Goal: Transaction & Acquisition: Purchase product/service

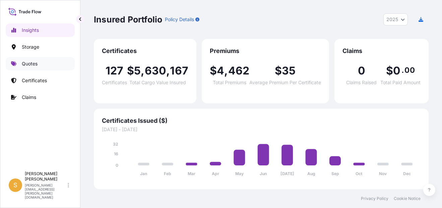
select select "2025"
click at [40, 65] on link "Quotes" at bounding box center [40, 63] width 69 height 13
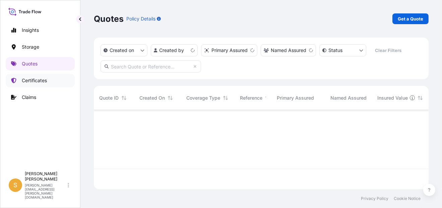
scroll to position [78, 329]
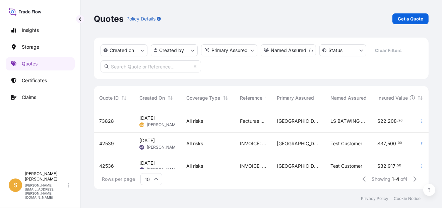
click at [160, 123] on span "[PERSON_NAME]" at bounding box center [163, 124] width 32 height 5
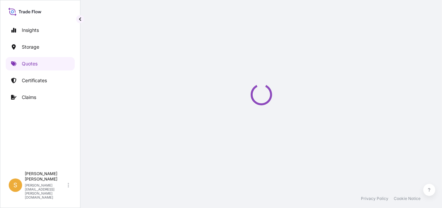
select select "Water"
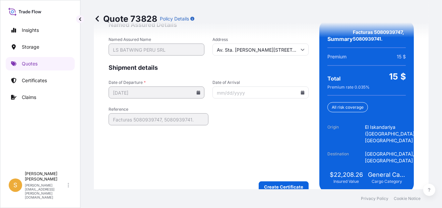
scroll to position [1128, 0]
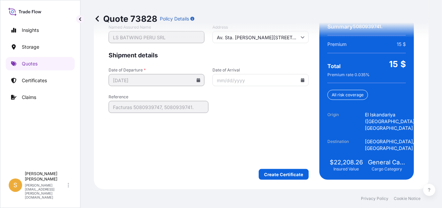
click at [300, 81] on icon at bounding box center [302, 80] width 4 height 4
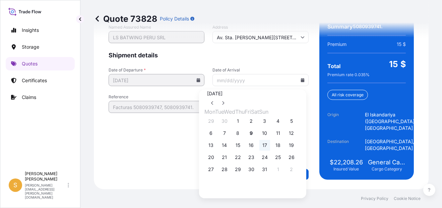
click at [270, 150] on button "17" at bounding box center [264, 145] width 11 height 11
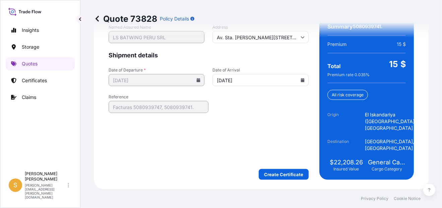
type input "[DATE]"
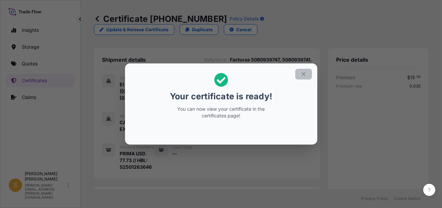
click at [300, 75] on button "button" at bounding box center [303, 74] width 17 height 11
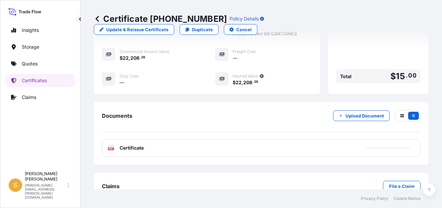
scroll to position [230, 0]
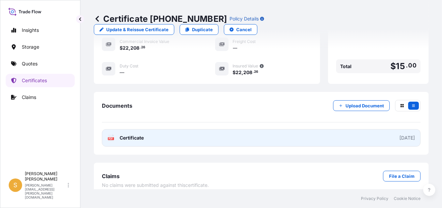
click at [156, 132] on link "PDF Certificate [DATE]" at bounding box center [261, 137] width 319 height 17
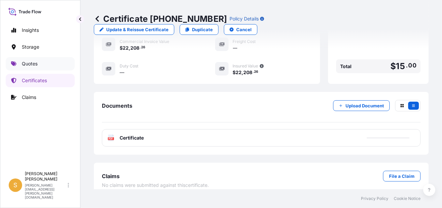
click at [46, 63] on link "Quotes" at bounding box center [40, 63] width 69 height 13
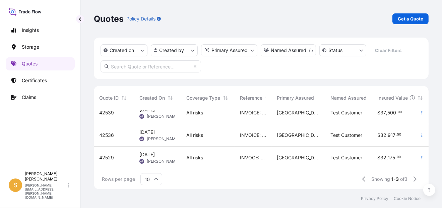
scroll to position [13, 0]
click at [403, 19] on p "Get a Quote" at bounding box center [410, 18] width 25 height 7
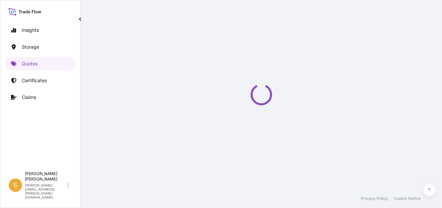
select select "Water"
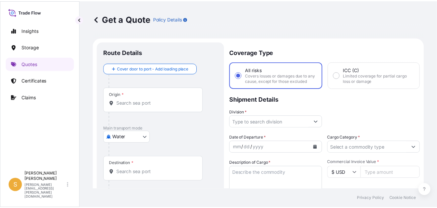
scroll to position [10, 0]
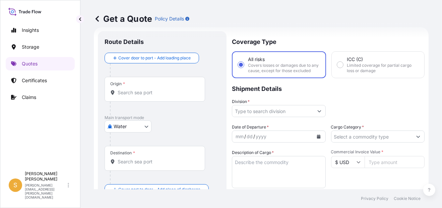
click at [149, 96] on div "Origin *" at bounding box center [155, 89] width 100 height 25
click at [149, 96] on input "Origin *" at bounding box center [157, 92] width 79 height 7
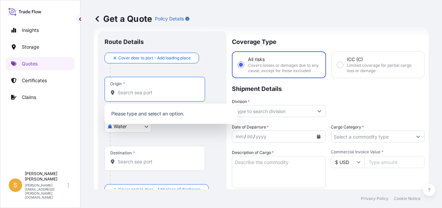
paste input "[GEOGRAPHIC_DATA],"
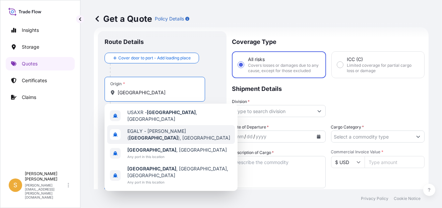
click at [166, 128] on span "[PERSON_NAME] ( [GEOGRAPHIC_DATA] ), [GEOGRAPHIC_DATA]" at bounding box center [179, 134] width 105 height 13
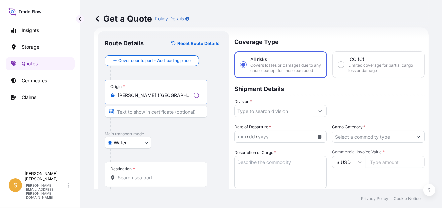
type input "[PERSON_NAME] ([GEOGRAPHIC_DATA]), [GEOGRAPHIC_DATA]"
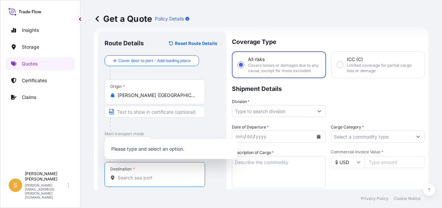
click at [142, 175] on input "Destination *" at bounding box center [157, 177] width 79 height 7
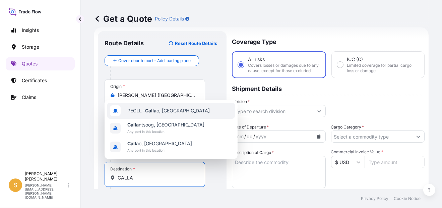
click at [182, 111] on div "PECLL - Calla o, [GEOGRAPHIC_DATA]" at bounding box center [171, 111] width 128 height 16
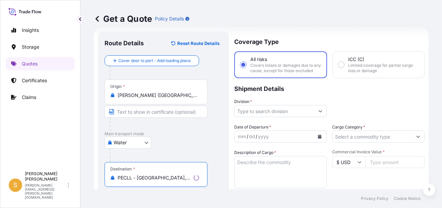
type input "PECLL - [GEOGRAPHIC_DATA], [GEOGRAPHIC_DATA]"
click at [286, 117] on input "Division *" at bounding box center [274, 111] width 80 height 12
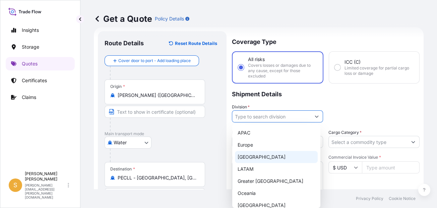
click at [280, 160] on div "[GEOGRAPHIC_DATA]" at bounding box center [276, 157] width 83 height 12
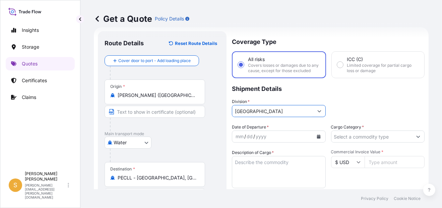
click at [292, 111] on input "[GEOGRAPHIC_DATA]" at bounding box center [272, 111] width 81 height 12
click at [303, 107] on div "Division * [GEOGRAPHIC_DATA]" at bounding box center [279, 107] width 94 height 19
click at [297, 123] on div "Coverage Type All risks Covers losses or damages due to any cause, except for t…" at bounding box center [328, 185] width 193 height 309
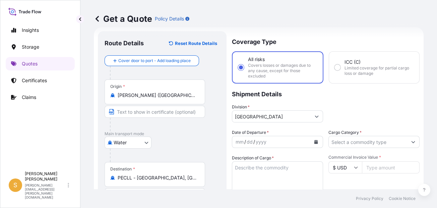
click at [298, 119] on input "[GEOGRAPHIC_DATA]" at bounding box center [271, 116] width 78 height 12
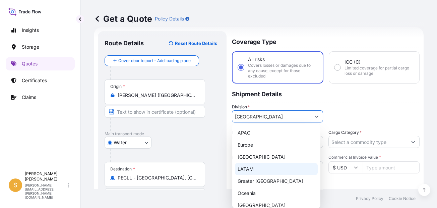
click at [264, 173] on div "LATAM" at bounding box center [276, 169] width 83 height 12
type input "LATAM"
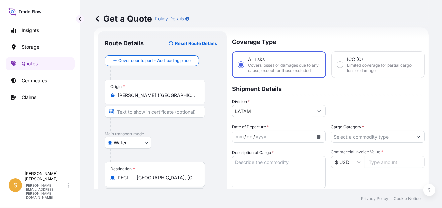
click at [273, 4] on div "Get a Quote Policy Details" at bounding box center [261, 19] width 335 height 38
click at [317, 142] on button "Calendar" at bounding box center [318, 136] width 11 height 11
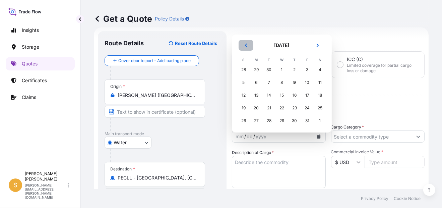
click at [245, 45] on icon "Previous" at bounding box center [246, 45] width 2 height 3
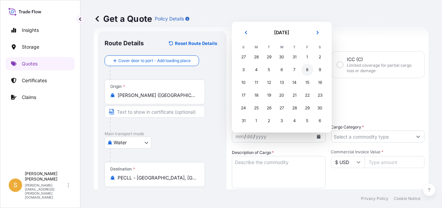
click at [308, 66] on div "8" at bounding box center [307, 70] width 12 height 12
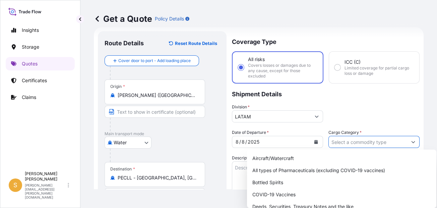
click at [355, 144] on input "Cargo Category *" at bounding box center [368, 142] width 78 height 12
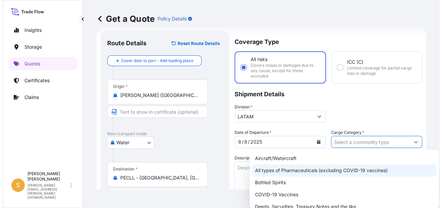
scroll to position [33, 0]
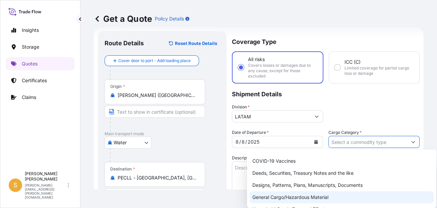
click at [310, 199] on div "General Cargo/Hazardous Material" at bounding box center [342, 197] width 184 height 12
type input "General Cargo/Hazardous Material"
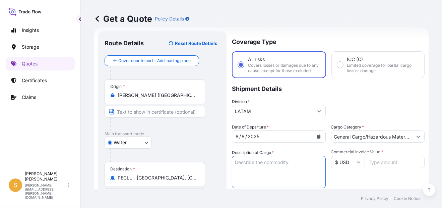
click at [277, 179] on textarea "Description of Cargo *" at bounding box center [279, 172] width 94 height 32
click at [296, 166] on textarea "PRENDAS DE VESTIR en" at bounding box center [279, 172] width 94 height 32
paste textarea "2 PALLETS - 49 CARTONES"
click at [318, 169] on textarea "PRENDAS DE VESTIR en 2 PALLETS - 49 CARTONES" at bounding box center [279, 172] width 94 height 32
type textarea "PRENDAS DE VESTIR en 2 PALLETS con 49 CARTONES"
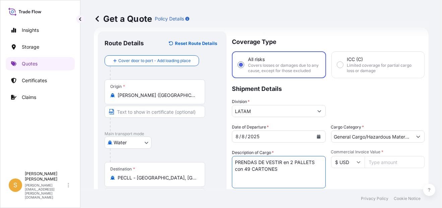
click at [371, 168] on input "Commercial Invoice Value *" at bounding box center [394, 162] width 60 height 12
paste input "11460.9"
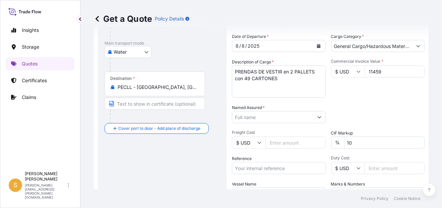
scroll to position [111, 0]
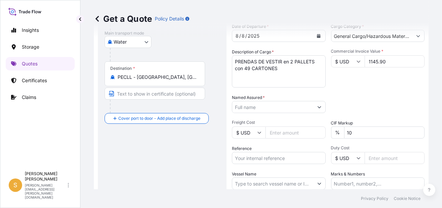
type input "1145.90"
click at [401, 95] on div "Date of Departure * [DATE] Cargo Category * General Cargo/Hazardous Material De…" at bounding box center [328, 106] width 193 height 166
click at [371, 136] on input "10" at bounding box center [384, 132] width 81 height 12
type input "1"
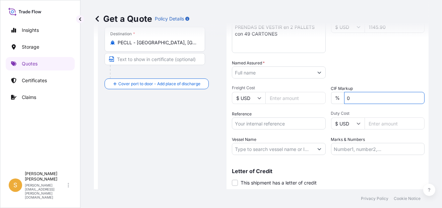
scroll to position [170, 0]
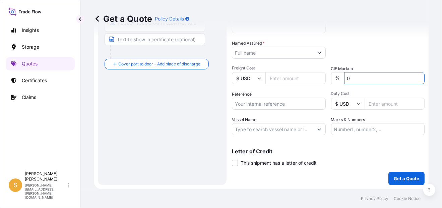
type input "0"
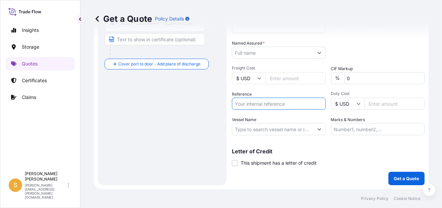
click at [282, 105] on input "Reference" at bounding box center [279, 103] width 94 height 12
paste input "Facturas 5080366587, 5080366585, 5080366583."
type input "Facturas 5080366587, 5080366585, 5080366583."
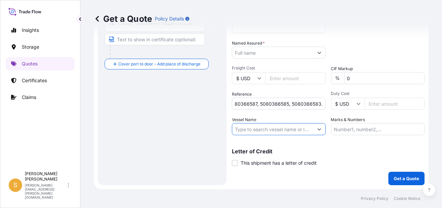
scroll to position [0, 0]
click at [291, 128] on input "Vessel Name" at bounding box center [272, 129] width 81 height 12
paste input "CARTAGENA EXPRES"
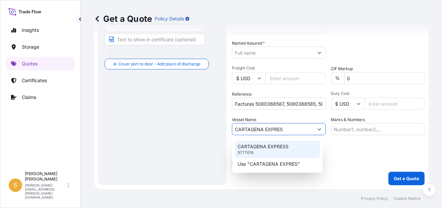
click at [270, 148] on p "CARTAGENA EXPRESS" at bounding box center [263, 146] width 51 height 7
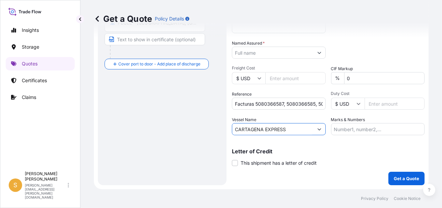
type input "CARTAGENA EXPRESS"
click at [341, 125] on input "Marks & Numbers" at bounding box center [378, 129] width 94 height 12
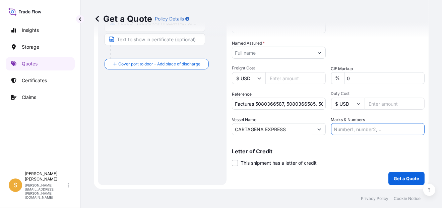
click at [340, 126] on input "Marks & Numbers" at bounding box center [378, 129] width 94 height 12
paste input "S2501233328"
type input "PRIMA USD 40.11 // HBL S2501233328"
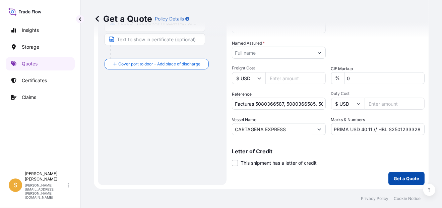
click at [395, 178] on p "Get a Quote" at bounding box center [406, 178] width 25 height 7
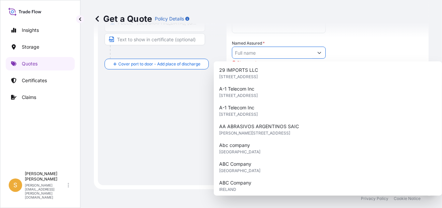
click at [280, 56] on input "Named Assured *" at bounding box center [272, 53] width 81 height 12
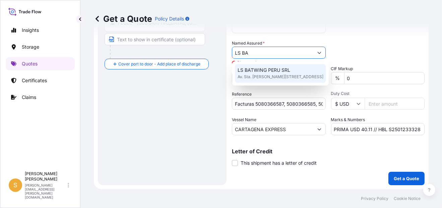
click at [271, 72] on span "LS BATWING PERU SRL" at bounding box center [264, 70] width 53 height 7
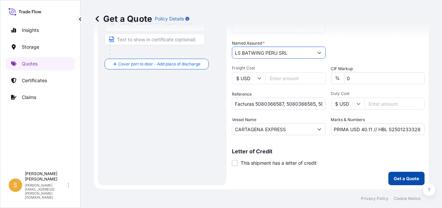
type input "LS BATWING PERU SRL"
click at [394, 178] on p "Get a Quote" at bounding box center [406, 178] width 25 height 7
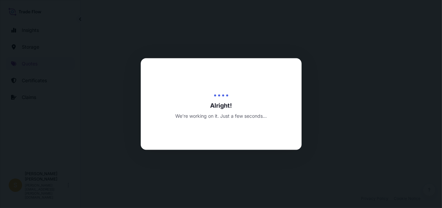
select select "Water"
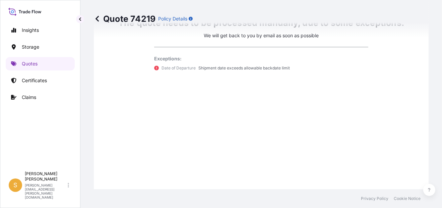
scroll to position [617, 0]
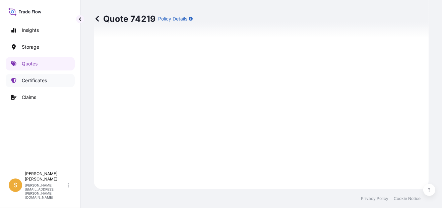
click at [38, 84] on link "Certificates" at bounding box center [40, 80] width 69 height 13
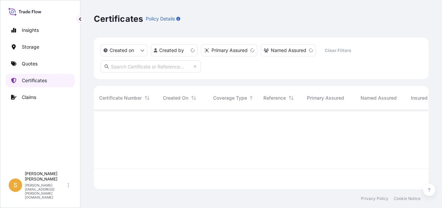
scroll to position [78, 329]
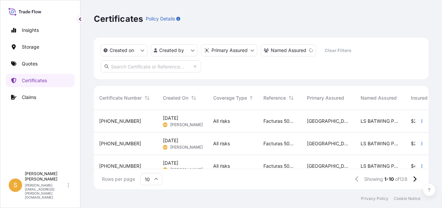
click at [134, 68] on input "text" at bounding box center [150, 66] width 100 height 12
paste input "[PHONE_NUMBER]"
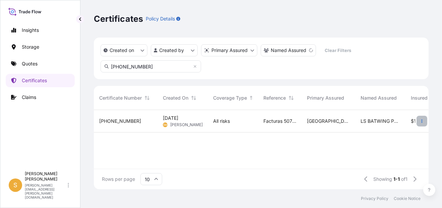
type input "[PHONE_NUMBER]"
click at [421, 120] on icon "button" at bounding box center [422, 121] width 4 height 4
click at [114, 120] on span "[PHONE_NUMBER]" at bounding box center [120, 121] width 42 height 7
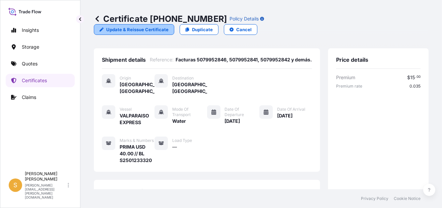
click at [169, 26] on p "Update & Reissue Certificate" at bounding box center [137, 29] width 62 height 7
select select "Water"
select select "31635"
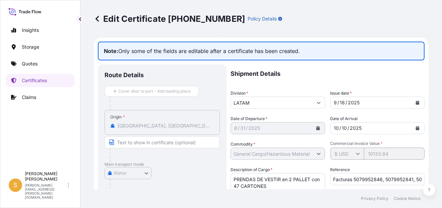
click at [96, 19] on icon at bounding box center [96, 19] width 3 height 6
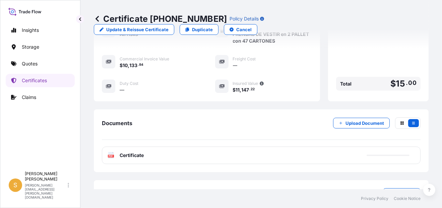
scroll to position [230, 0]
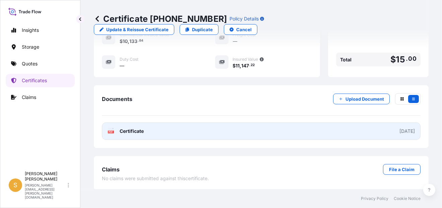
click at [177, 128] on link "PDF Certificate [DATE]" at bounding box center [261, 130] width 319 height 17
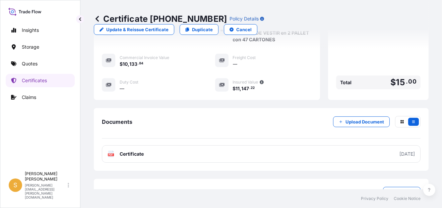
scroll to position [197, 0]
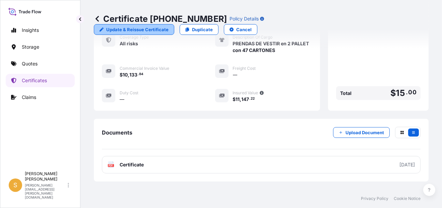
click at [169, 26] on p "Update & Reissue Certificate" at bounding box center [137, 29] width 62 height 7
select select "Water"
select select "31635"
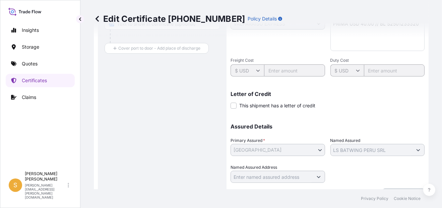
scroll to position [217, 0]
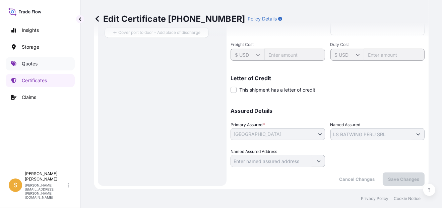
click at [41, 62] on link "Quotes" at bounding box center [40, 63] width 69 height 13
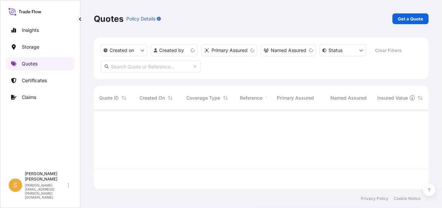
scroll to position [78, 329]
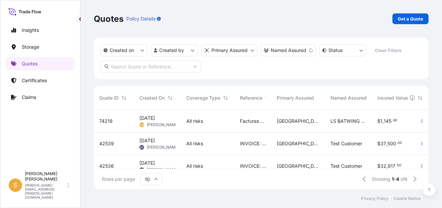
click at [266, 118] on span "Facturas 5080366587, 5080366585, 5080366583." at bounding box center [253, 121] width 26 height 7
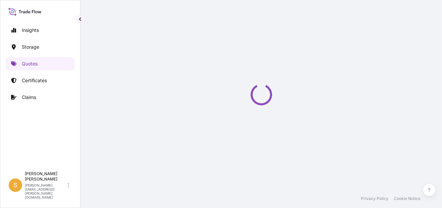
select select "Water"
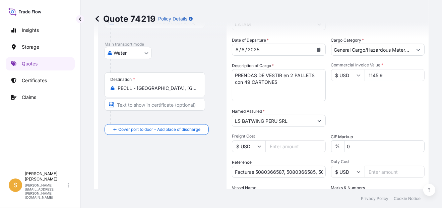
scroll to position [131, 0]
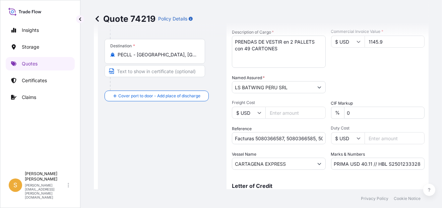
click at [372, 47] on input "1145.9" at bounding box center [394, 42] width 60 height 12
type input "11460.9"
click at [380, 59] on div "Commercial Invoice Value * $ USD 11460.9" at bounding box center [378, 48] width 94 height 39
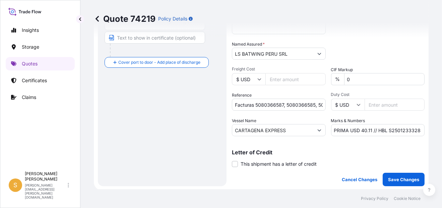
scroll to position [164, 0]
click at [395, 135] on input "PRIMA USD 40.11 // HBL S2501233328" at bounding box center [378, 130] width 94 height 12
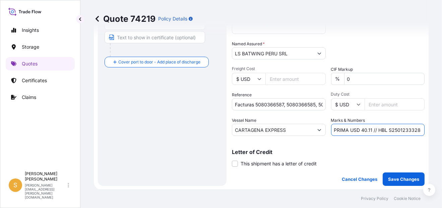
click at [395, 135] on input "PRIMA USD 40.11 // HBL S2501233328" at bounding box center [378, 130] width 94 height 12
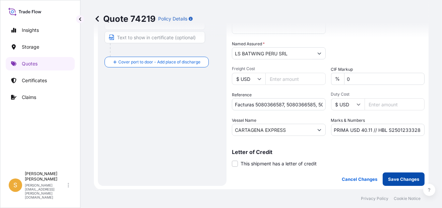
click at [403, 181] on p "Save Changes" at bounding box center [403, 179] width 31 height 7
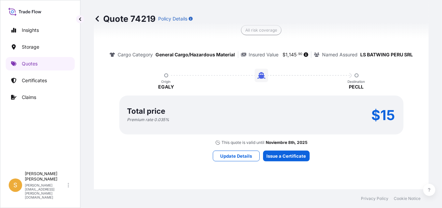
select select "Water"
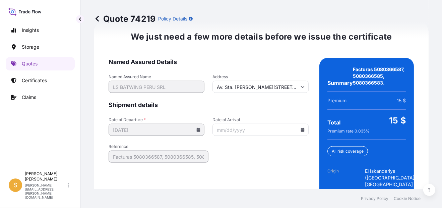
scroll to position [1080, 0]
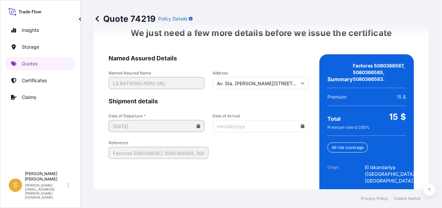
click at [300, 128] on icon at bounding box center [302, 126] width 4 height 4
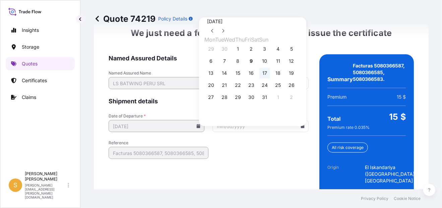
click at [270, 73] on button "17" at bounding box center [264, 73] width 11 height 11
type input "[DATE]"
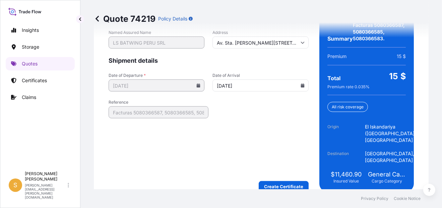
scroll to position [1141, 0]
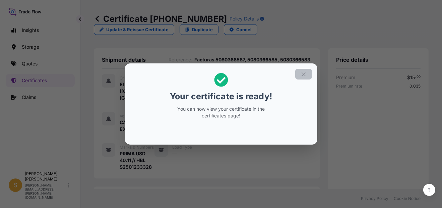
click at [306, 76] on icon "button" at bounding box center [303, 74] width 6 height 6
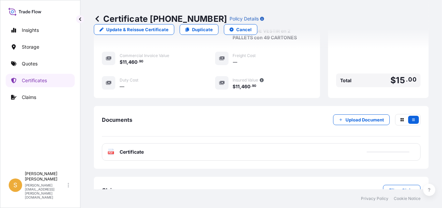
scroll to position [230, 0]
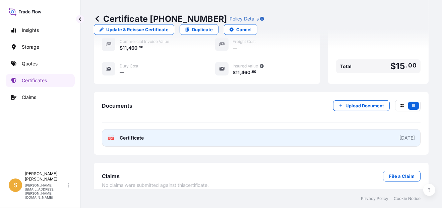
click at [163, 130] on link "PDF Certificate [DATE]" at bounding box center [261, 137] width 319 height 17
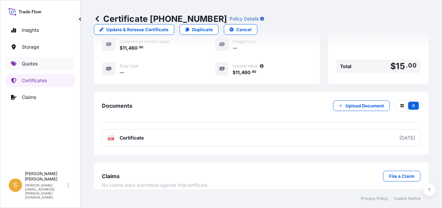
click at [40, 65] on link "Quotes" at bounding box center [40, 63] width 69 height 13
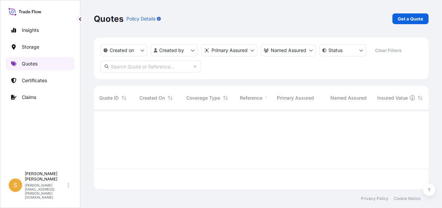
scroll to position [78, 329]
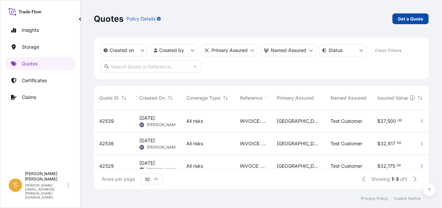
click at [416, 18] on p "Get a Quote" at bounding box center [410, 18] width 25 height 7
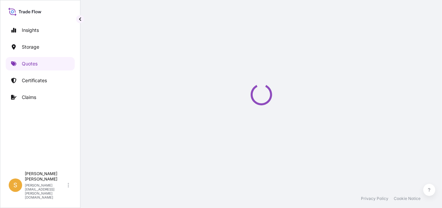
select select "Water"
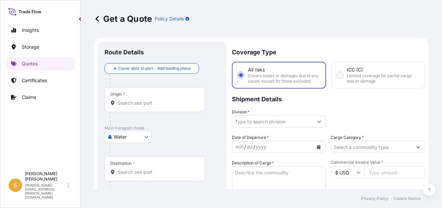
scroll to position [10, 0]
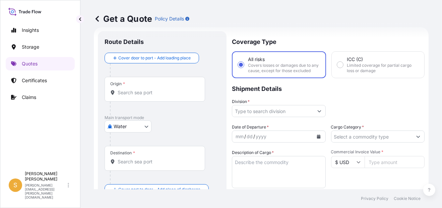
click at [161, 97] on div "Origin *" at bounding box center [155, 89] width 100 height 25
click at [161, 96] on input "Origin *" at bounding box center [157, 92] width 79 height 7
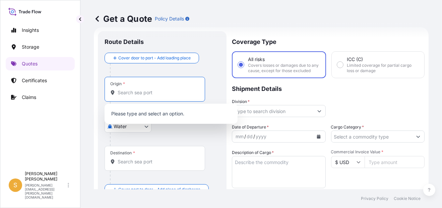
paste input "AMBARLI"
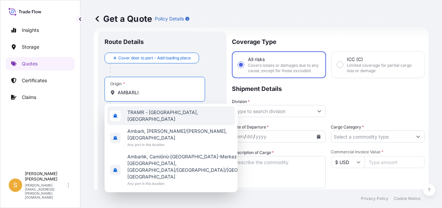
click at [165, 115] on span "TRAMR - [GEOGRAPHIC_DATA], [GEOGRAPHIC_DATA]" at bounding box center [179, 115] width 105 height 13
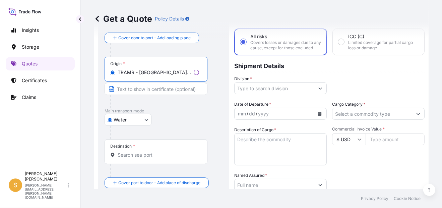
scroll to position [44, 0]
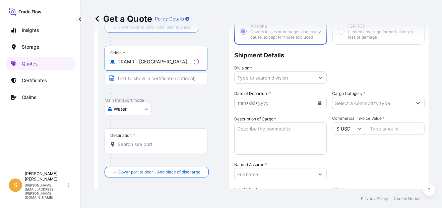
type input "TRAMR - [GEOGRAPHIC_DATA], [GEOGRAPHIC_DATA]"
click at [142, 141] on input "Destination *" at bounding box center [158, 144] width 81 height 7
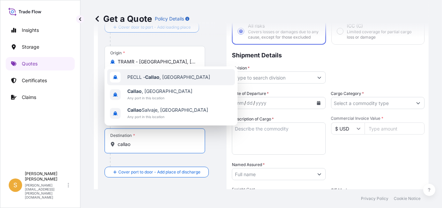
click at [173, 75] on span "PECLL - [GEOGRAPHIC_DATA] , [GEOGRAPHIC_DATA]" at bounding box center [168, 77] width 83 height 7
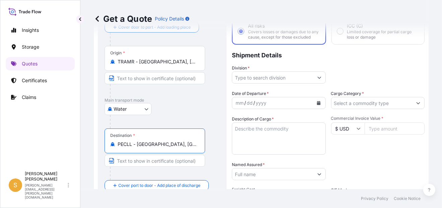
type input "PECLL - [GEOGRAPHIC_DATA], [GEOGRAPHIC_DATA]"
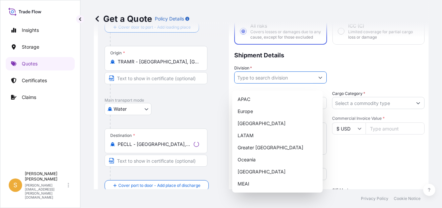
click at [248, 82] on input "Division *" at bounding box center [274, 77] width 80 height 12
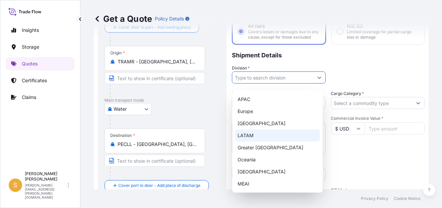
click at [254, 137] on div "LATAM" at bounding box center [277, 135] width 85 height 12
type input "LATAM"
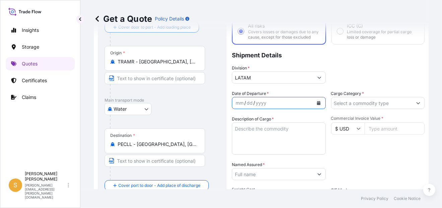
click at [317, 105] on icon "Calendar" at bounding box center [319, 103] width 4 height 4
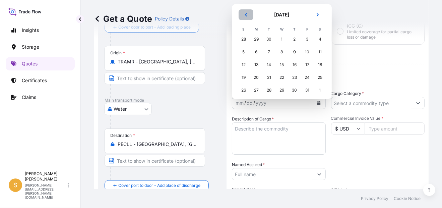
click at [246, 11] on button "Previous" at bounding box center [246, 14] width 15 height 11
click at [319, 42] on div "2" at bounding box center [320, 39] width 12 height 12
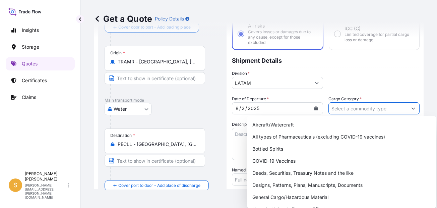
click at [357, 112] on input "Cargo Category *" at bounding box center [368, 108] width 78 height 12
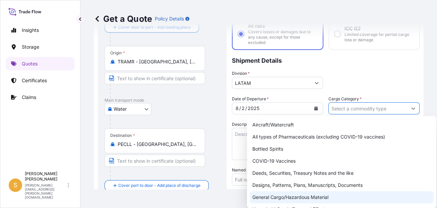
click at [297, 196] on div "General Cargo/Hazardous Material" at bounding box center [342, 197] width 184 height 12
type input "General Cargo/Hazardous Material"
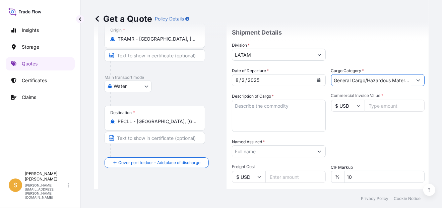
scroll to position [78, 0]
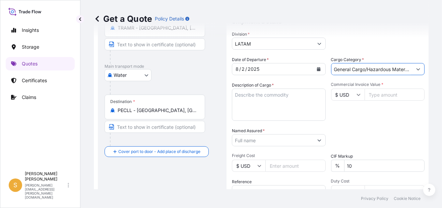
drag, startPoint x: 359, startPoint y: 172, endPoint x: 337, endPoint y: 172, distance: 22.4
click at [337, 172] on div "% 10" at bounding box center [378, 165] width 94 height 12
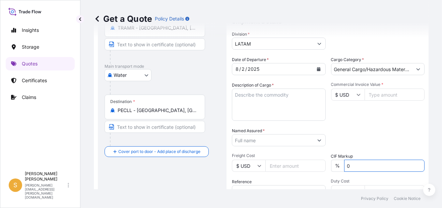
type input "0"
click at [386, 100] on input "Commercial Invoice Value *" at bounding box center [394, 94] width 60 height 12
click at [378, 100] on input "Commercial Invoice Value *" at bounding box center [394, 94] width 60 height 12
type input "4244.74"
click at [272, 108] on textarea "Description of Cargo *" at bounding box center [279, 104] width 94 height 32
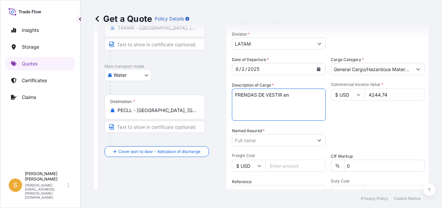
paste textarea "1 PALLET con 17 CARTONES"
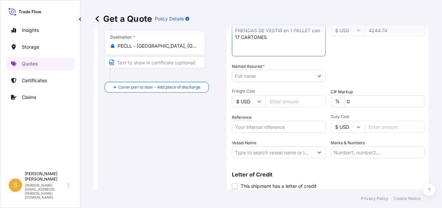
scroll to position [144, 0]
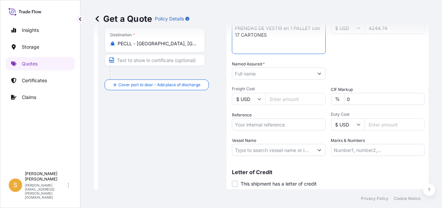
type textarea "PRENDAS DE VESTIR en 1 PALLET con 17 CARTONES"
click at [262, 79] on input "Named Assured *" at bounding box center [272, 73] width 81 height 12
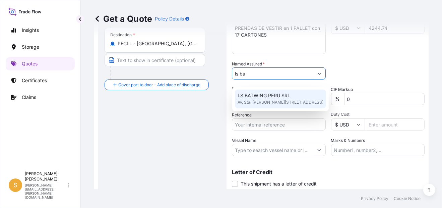
click at [282, 96] on span "LS BATWING PERU SRL" at bounding box center [264, 95] width 53 height 7
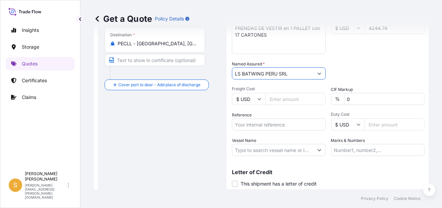
type input "LS BATWING PERU SRL"
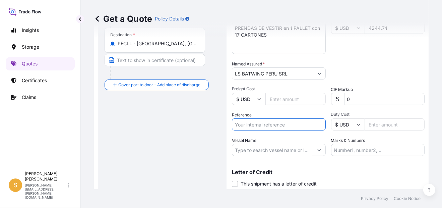
click at [287, 128] on input "Reference" at bounding box center [279, 124] width 94 height 12
paste input "Factura 5079127715."
type input "Factura 5079127715."
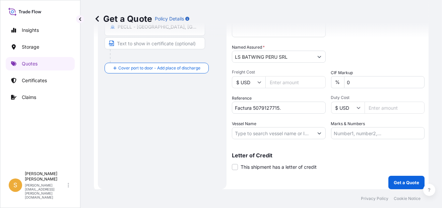
scroll to position [170, 0]
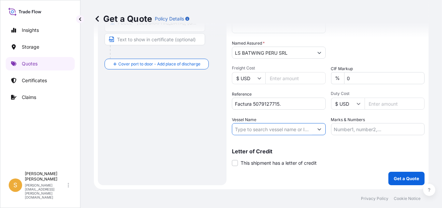
click at [282, 129] on input "Vessel Name" at bounding box center [272, 129] width 81 height 12
paste input "CARTAGENA EXPRES"
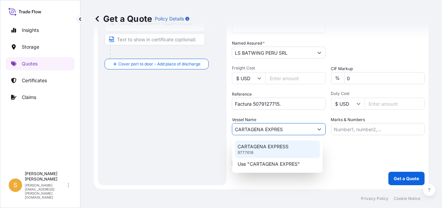
click at [270, 147] on p "CARTAGENA EXPRESS" at bounding box center [263, 146] width 51 height 7
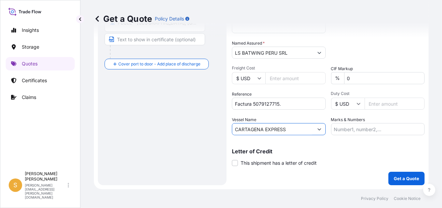
type input "CARTAGENA EXPRESS"
click at [347, 131] on input "Marks & Numbers" at bounding box center [378, 129] width 94 height 12
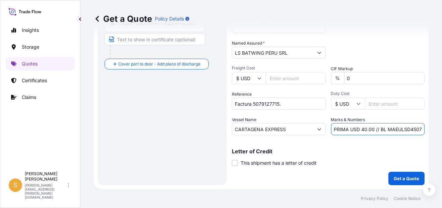
click at [407, 131] on input "PRIMA USD 40.00 // BL MAEULSD450741" at bounding box center [378, 129] width 94 height 12
paste input "IST0665718"
type input "PRIMA USD 40.00 // BL IST0665718"
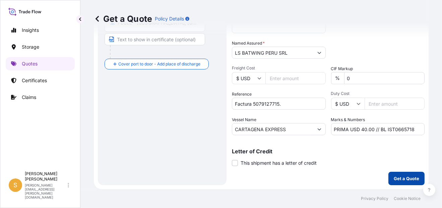
click at [405, 179] on p "Get a Quote" at bounding box center [406, 178] width 25 height 7
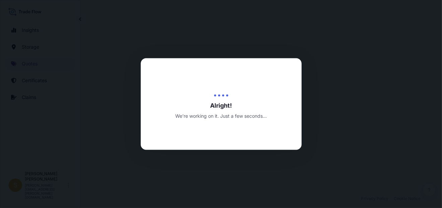
select select "Water"
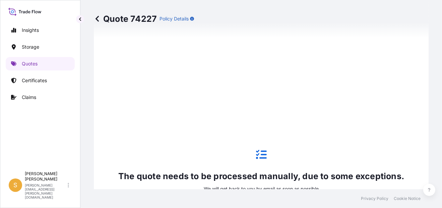
scroll to position [316, 0]
